Goal: Information Seeking & Learning: Learn about a topic

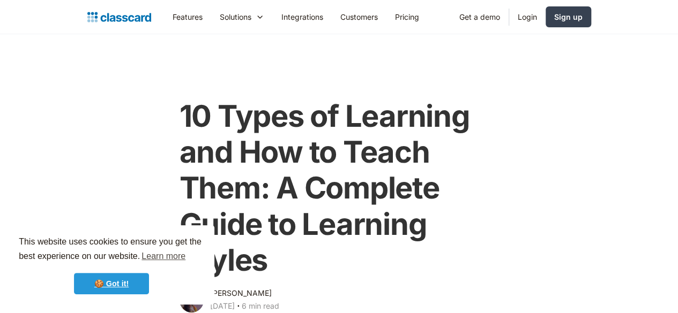
click at [116, 281] on link "🍪 Got it!" at bounding box center [111, 283] width 75 height 21
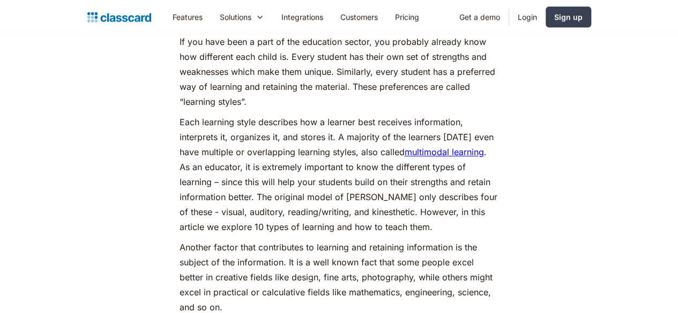
scroll to position [482, 0]
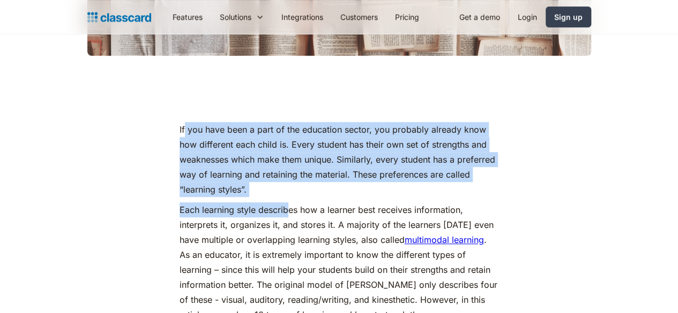
drag, startPoint x: 177, startPoint y: 127, endPoint x: 282, endPoint y: 216, distance: 137.2
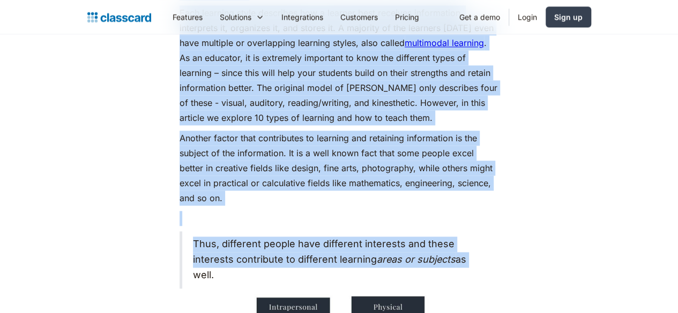
scroll to position [696, 0]
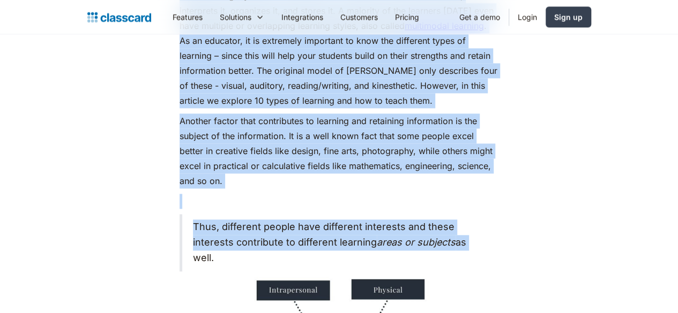
drag, startPoint x: 169, startPoint y: 126, endPoint x: 451, endPoint y: 234, distance: 301.9
copy div "Lo ips dolo sita c adip el sed doeiusmod tempor, inc utlabore etdolor magn ali …"
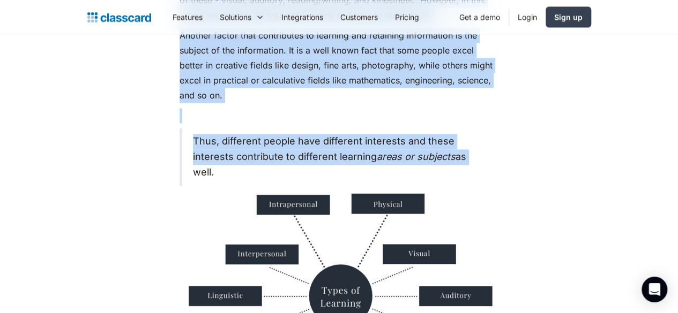
scroll to position [911, 0]
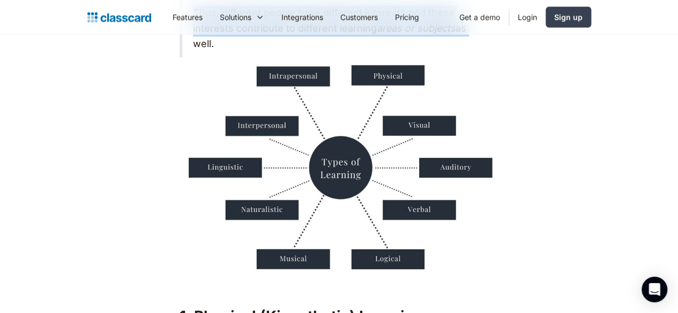
click at [336, 164] on img at bounding box center [338, 169] width 319 height 213
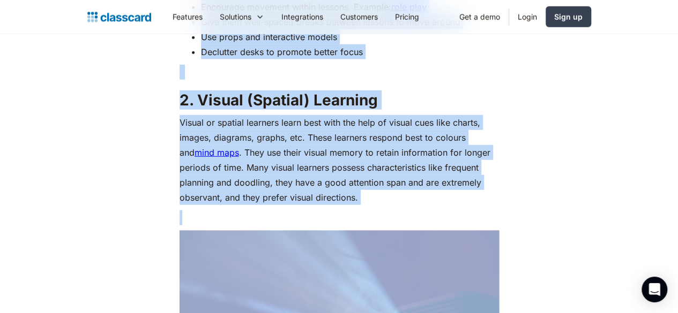
scroll to position [1339, 0]
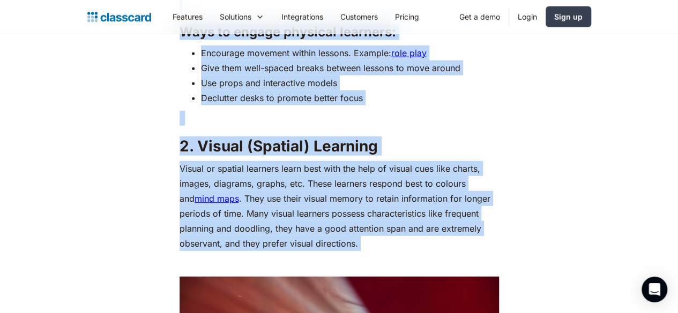
drag, startPoint x: 215, startPoint y: 208, endPoint x: 354, endPoint y: 231, distance: 140.0
copy div "8. Loremips (Dolorsitame) Consecte Adipisci el seddoeiusmo temporin utlabo e do…"
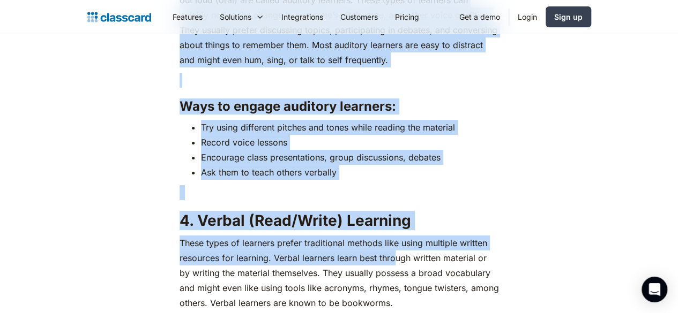
scroll to position [2089, 0]
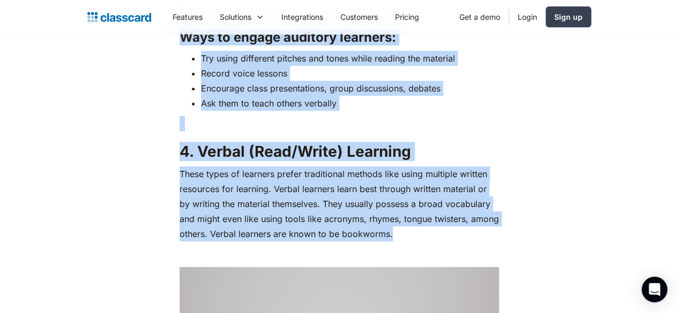
drag, startPoint x: 167, startPoint y: 139, endPoint x: 357, endPoint y: 227, distance: 209.7
copy div "Lore ip dolors ametco adipisci: Eli sedd, eiusmodt, incidid Utlabor etdolorema …"
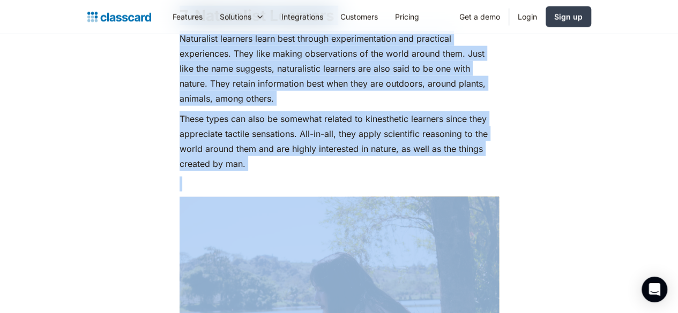
scroll to position [3268, 0]
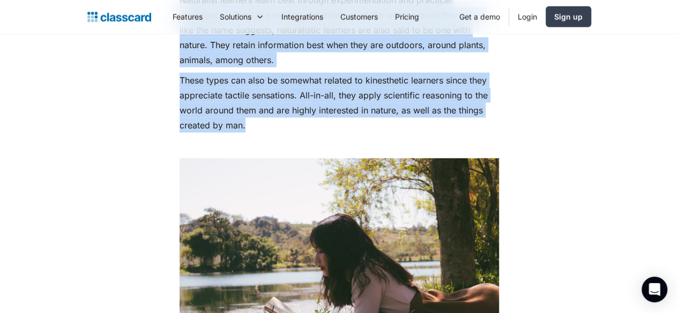
drag, startPoint x: 173, startPoint y: 193, endPoint x: 253, endPoint y: 113, distance: 113.6
copy div "Lore ip dolors ametco adipisci: Elit sed do eiusmodte incid utlabore (etdo, mag…"
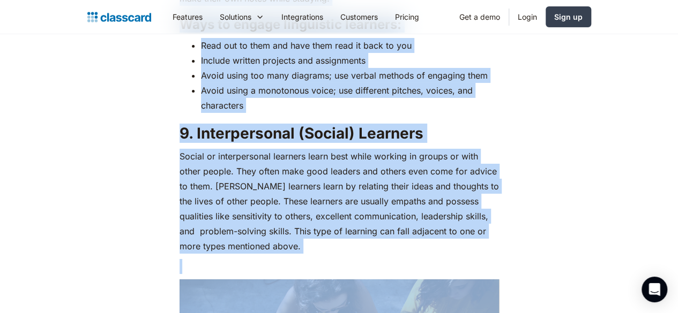
scroll to position [3911, 0]
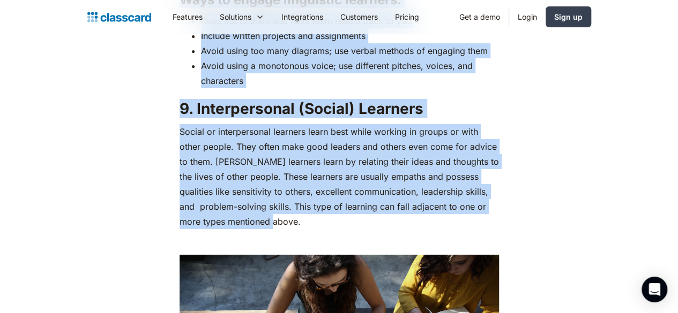
drag, startPoint x: 166, startPoint y: 133, endPoint x: 503, endPoint y: 203, distance: 344.5
copy div "Lore ip dolors ametconsecte adipisci: Elit seddoeiu tem inc u labor etdo Magn a…"
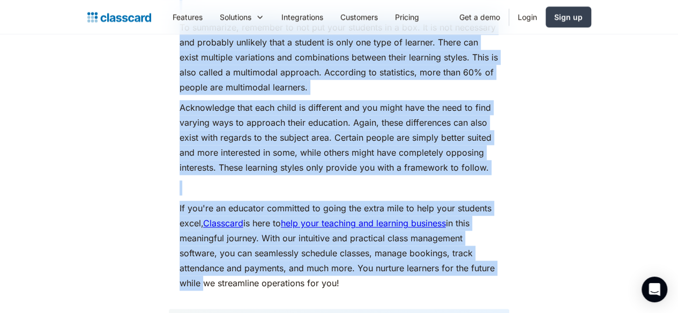
scroll to position [4768, 0]
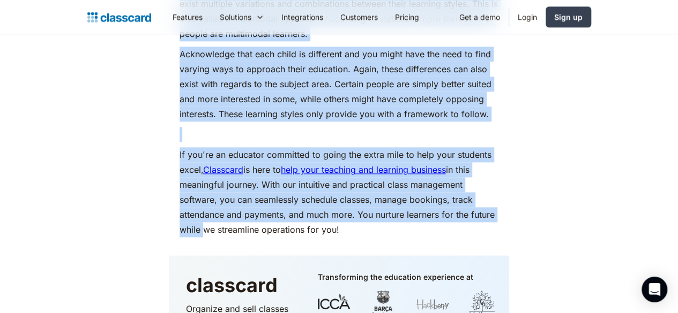
drag, startPoint x: 189, startPoint y: 155, endPoint x: 424, endPoint y: 94, distance: 243.5
copy div "Lore ip dolors ametco adipisci: Elitse doe tempo incididu utlabore etdol mag al…"
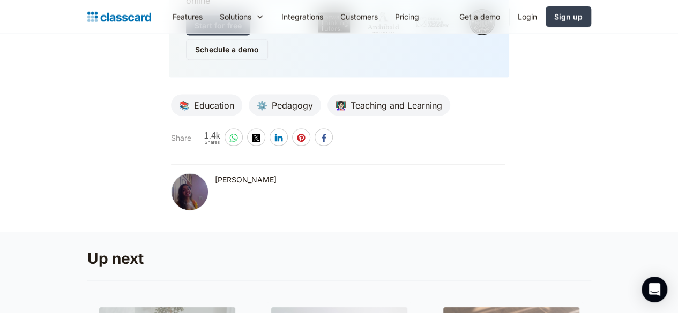
scroll to position [5357, 0]
